Goal: Check status: Check status

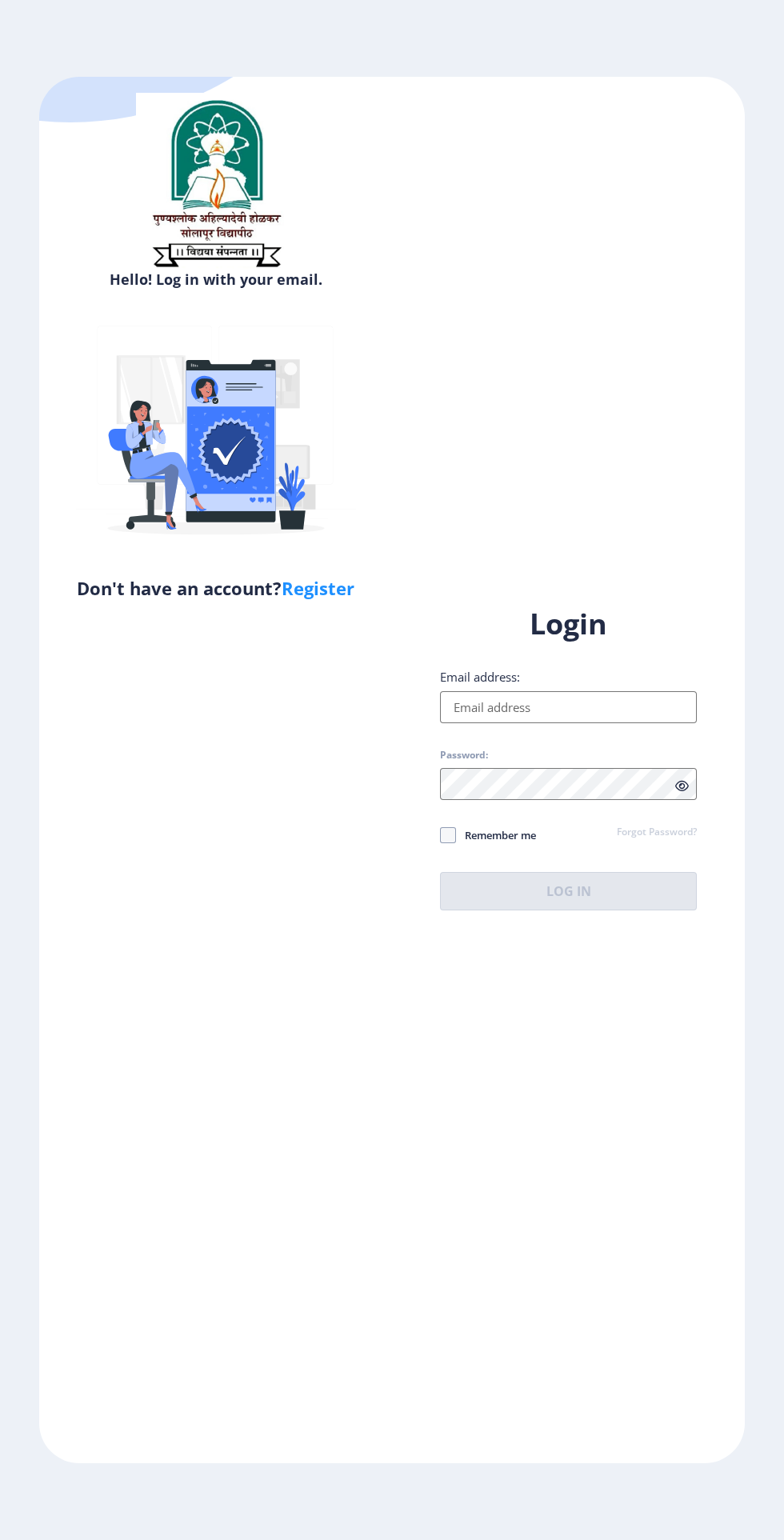
scroll to position [6, 0]
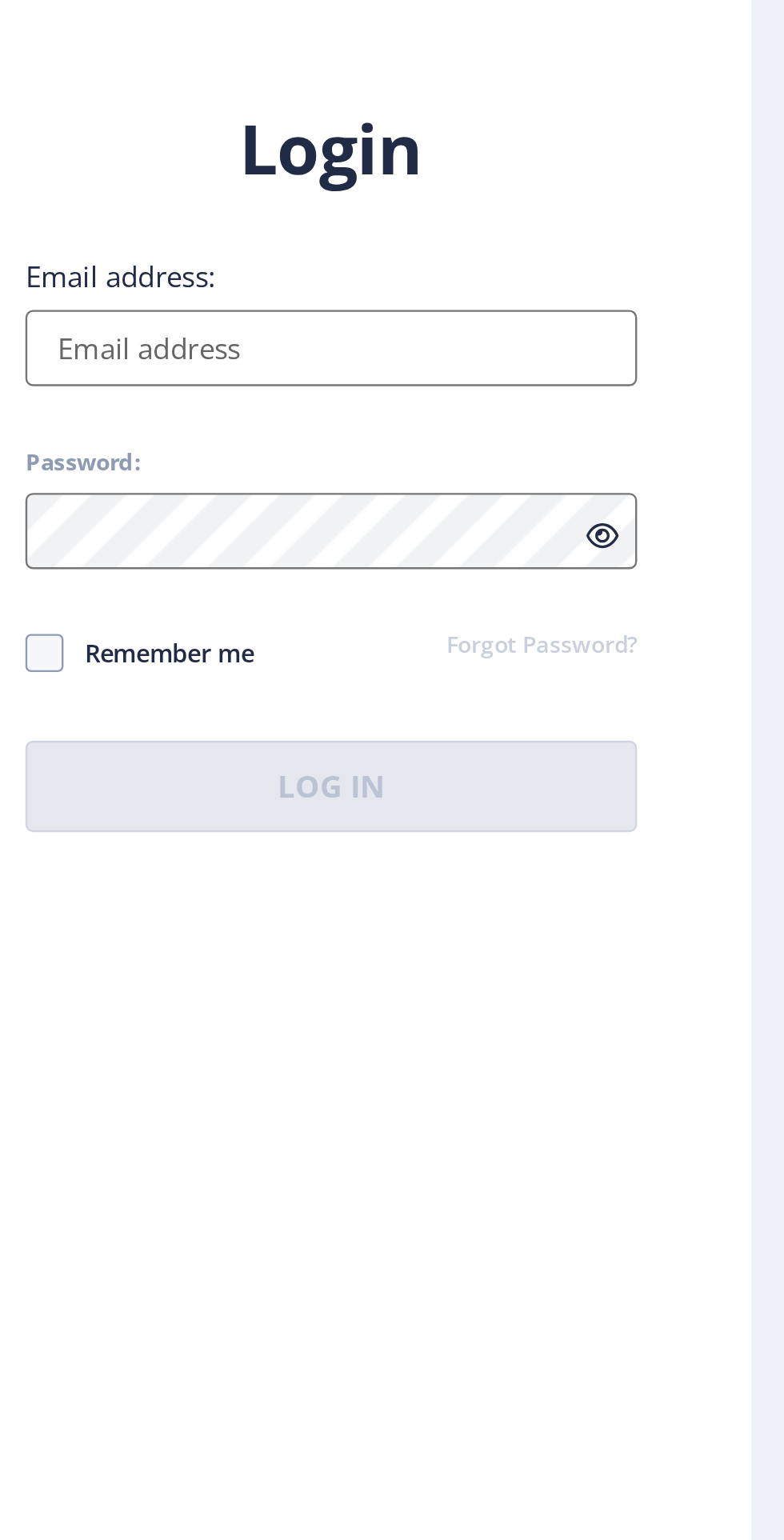
click at [482, 723] on input "Email address:" at bounding box center [568, 707] width 257 height 32
type input "[EMAIL_ADDRESS][DOMAIN_NAME]"
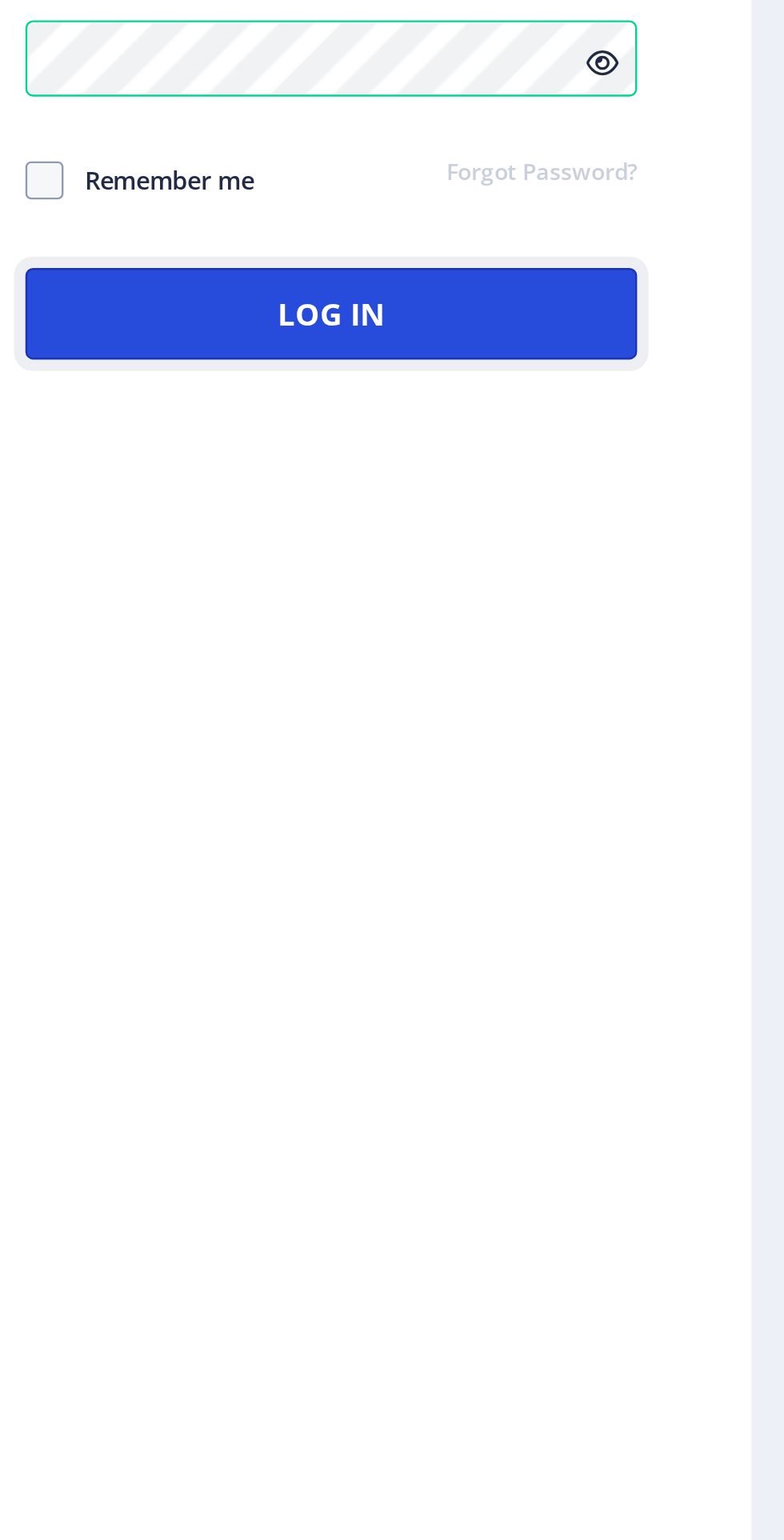
click at [495, 910] on button "Log In" at bounding box center [568, 891] width 257 height 38
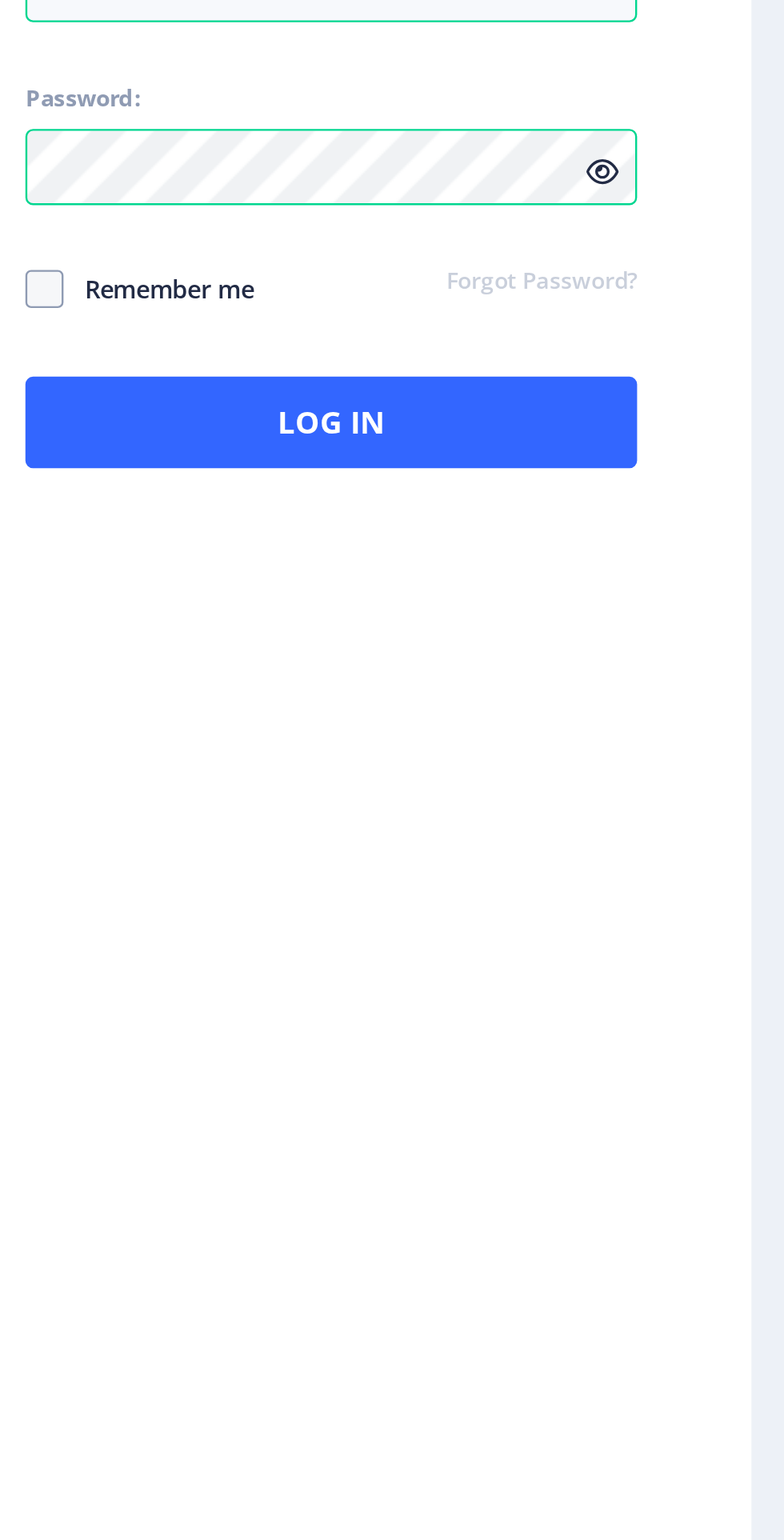
scroll to position [51, 0]
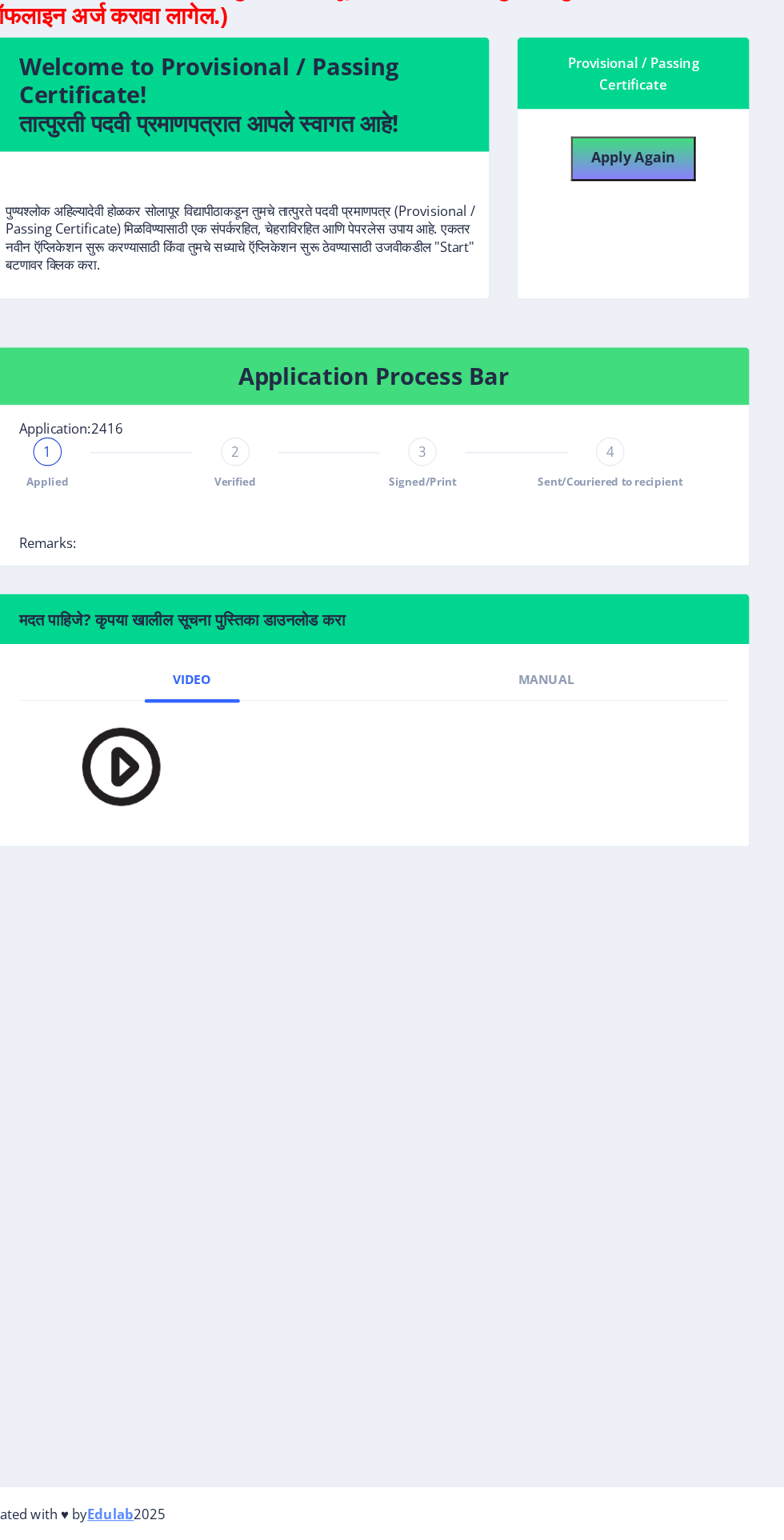
scroll to position [50, 0]
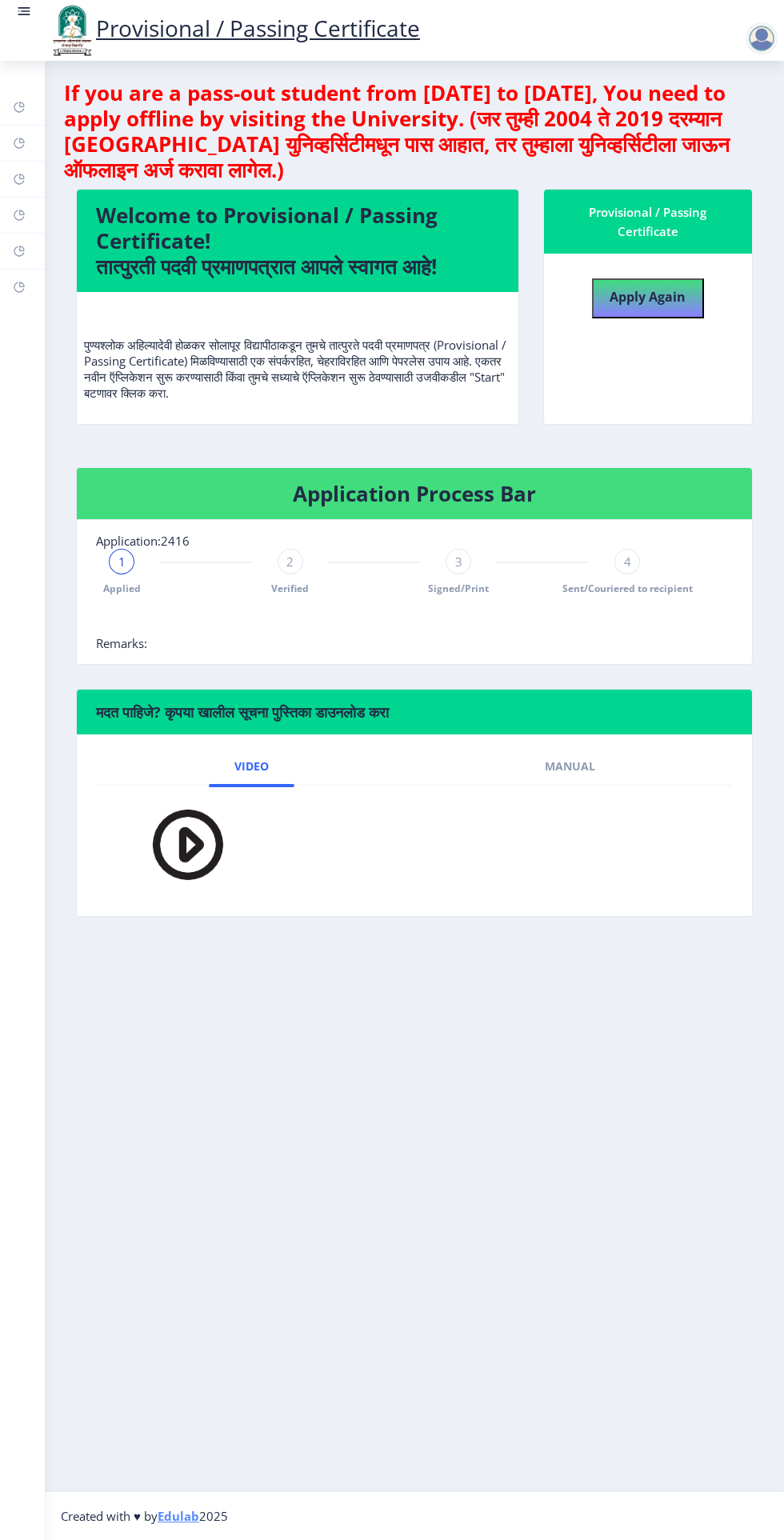
click at [289, 553] on span "2" at bounding box center [289, 561] width 7 height 16
click at [464, 549] on div "3" at bounding box center [459, 561] width 26 height 26
click at [627, 553] on span "4" at bounding box center [627, 561] width 7 height 16
click at [636, 549] on div "4" at bounding box center [627, 561] width 26 height 26
click at [578, 786] on nb-tab at bounding box center [414, 845] width 636 height 118
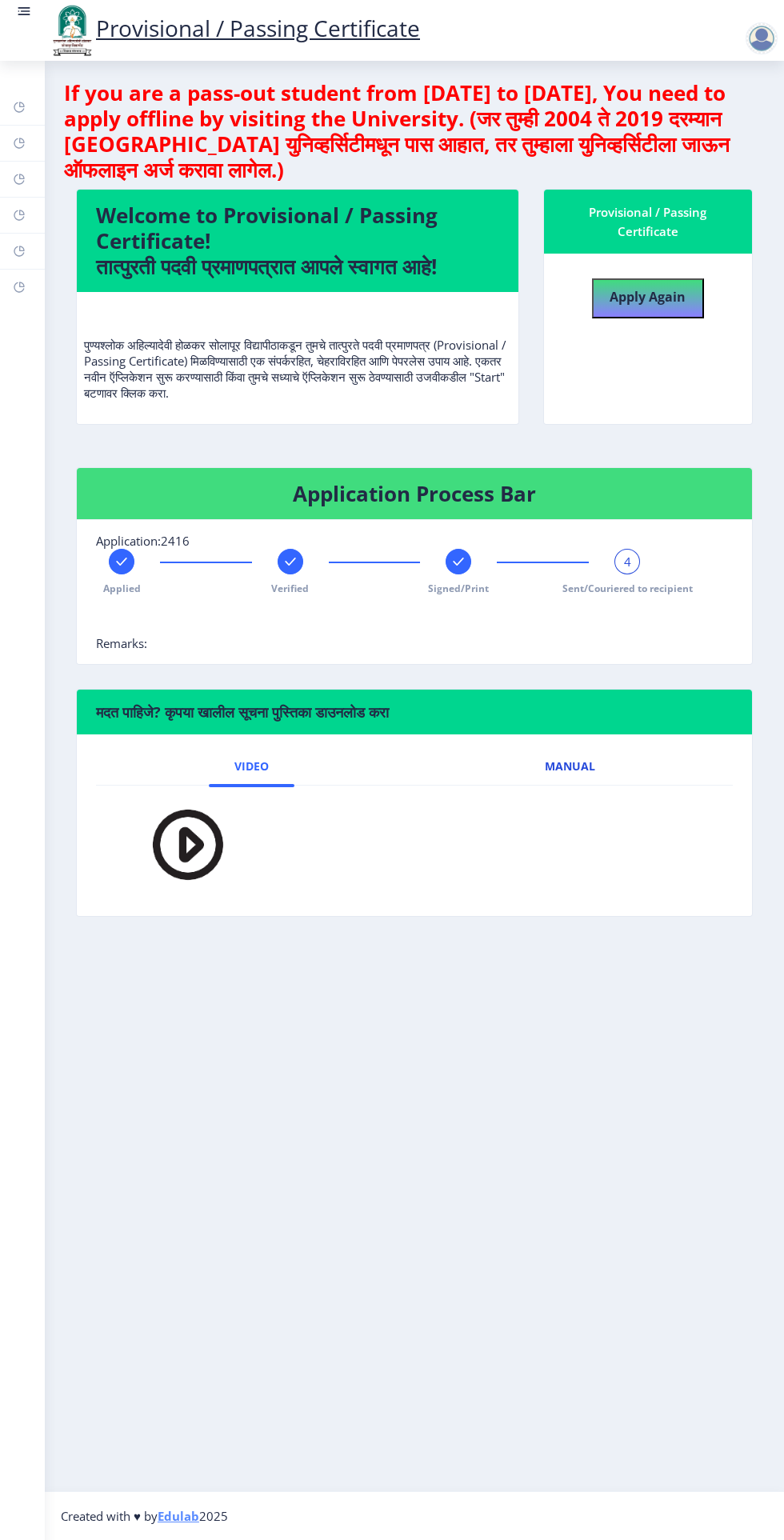
click at [600, 748] on link "Manual" at bounding box center [569, 767] width 102 height 38
click at [192, 799] on img at bounding box center [166, 847] width 88 height 96
